Goal: Check status

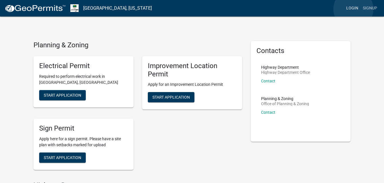
click at [353, 9] on link "Login" at bounding box center [352, 8] width 17 height 11
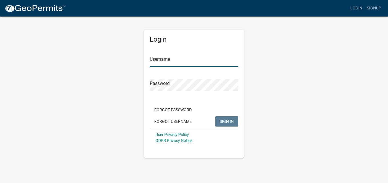
type input "GaskinsT"
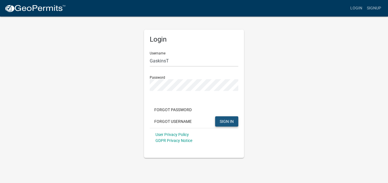
click at [223, 121] on span "SIGN IN" at bounding box center [227, 121] width 14 height 5
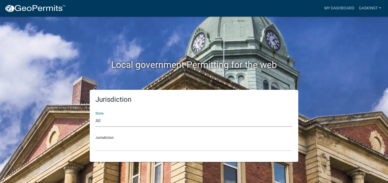
click at [99, 123] on select "All [US_STATE] [US_STATE] [US_STATE] [US_STATE] [US_STATE] [US_STATE] [US_STATE…" at bounding box center [193, 121] width 197 height 12
select select "[US_STATE]"
click at [95, 115] on select "All [US_STATE] [US_STATE] [US_STATE] [US_STATE] [US_STATE] [US_STATE] [US_STATE…" at bounding box center [193, 121] width 197 height 12
click at [105, 139] on div "Jurisdiction City of [GEOGRAPHIC_DATA], [US_STATE] City of [GEOGRAPHIC_DATA], […" at bounding box center [193, 142] width 197 height 20
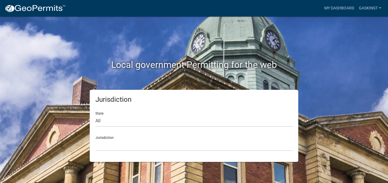
click at [105, 139] on div "Jurisdiction City of [GEOGRAPHIC_DATA], [US_STATE] City of [GEOGRAPHIC_DATA], […" at bounding box center [193, 142] width 197 height 20
click at [104, 135] on div "Jurisdiction City of [GEOGRAPHIC_DATA], [US_STATE] City of [GEOGRAPHIC_DATA], […" at bounding box center [193, 142] width 197 height 20
click at [106, 140] on select "City of [GEOGRAPHIC_DATA], [US_STATE] City of [GEOGRAPHIC_DATA], [US_STATE] Cit…" at bounding box center [193, 146] width 197 height 12
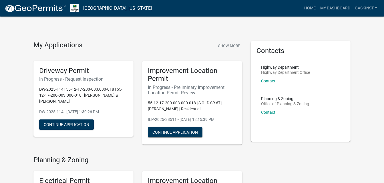
click at [196, 82] on h5 "Improvement Location Permit" at bounding box center [192, 75] width 89 height 17
click at [179, 93] on h6 "In Progress - Preliminary Improvement Location Permit Review" at bounding box center [192, 90] width 89 height 11
click at [231, 47] on button "Show More" at bounding box center [229, 45] width 26 height 9
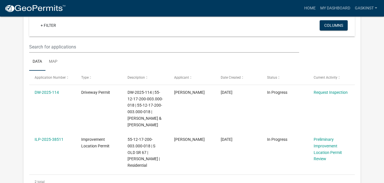
scroll to position [72, 0]
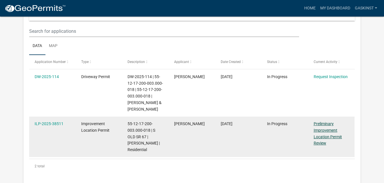
click at [325, 143] on link "Preliminary Improvement Location Permit Review" at bounding box center [327, 134] width 28 height 24
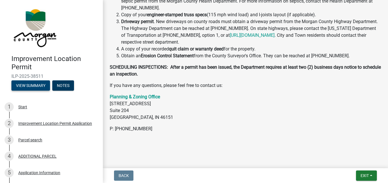
click at [36, 86] on button "View Summary" at bounding box center [30, 86] width 39 height 10
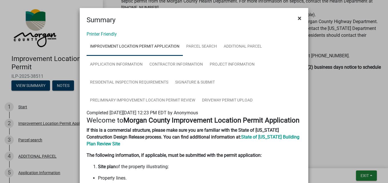
click at [298, 19] on span "×" at bounding box center [300, 18] width 4 height 8
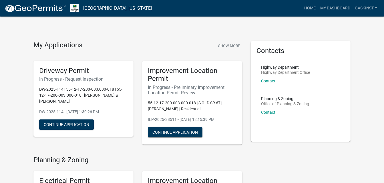
click at [167, 94] on h6 "In Progress - Preliminary Improvement Location Permit Review" at bounding box center [192, 90] width 89 height 11
click at [331, 9] on link "My Dashboard" at bounding box center [335, 8] width 35 height 11
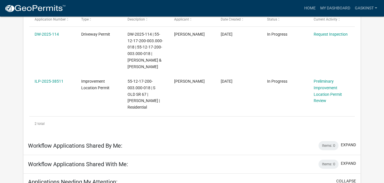
scroll to position [124, 0]
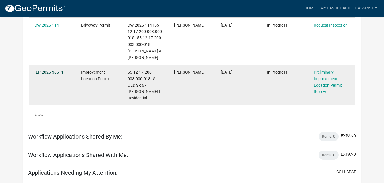
click at [46, 75] on link "ILP-2025-38511" at bounding box center [49, 72] width 29 height 5
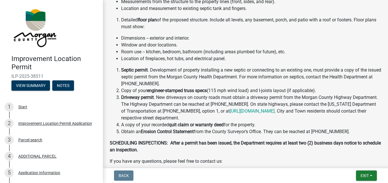
scroll to position [177, 0]
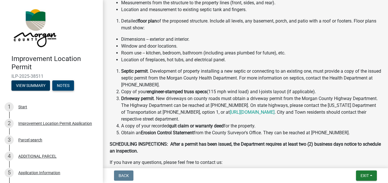
click at [66, 85] on button "Notes" at bounding box center [63, 86] width 22 height 10
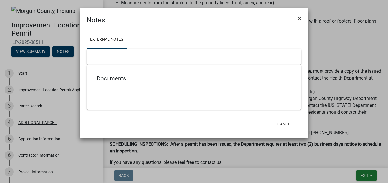
click at [299, 19] on span "×" at bounding box center [300, 18] width 4 height 8
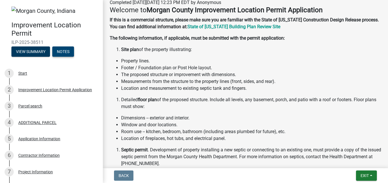
scroll to position [0, 0]
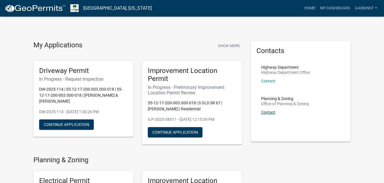
click at [265, 114] on link "Contact" at bounding box center [268, 112] width 14 height 5
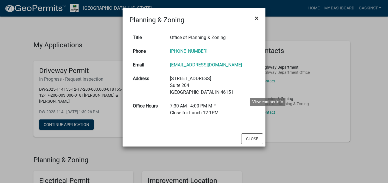
click at [258, 19] on span "×" at bounding box center [257, 18] width 4 height 8
